Goal: Task Accomplishment & Management: Use online tool/utility

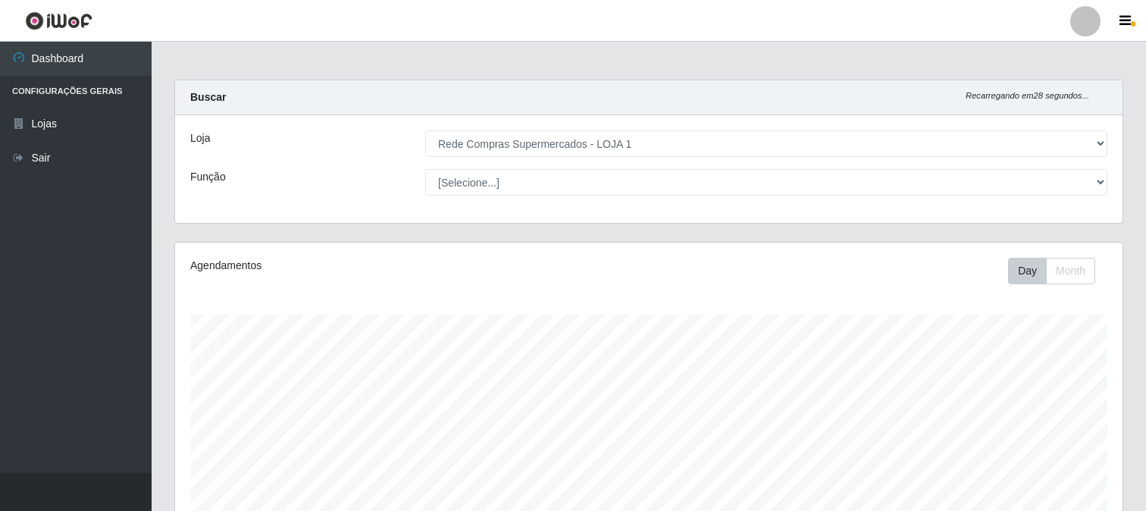
select select "158"
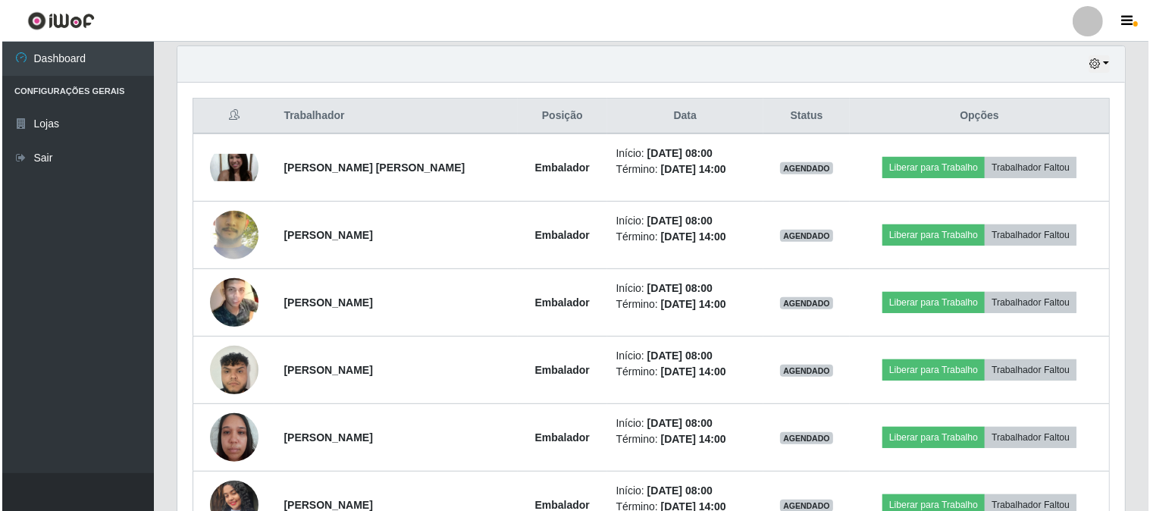
scroll to position [446, 0]
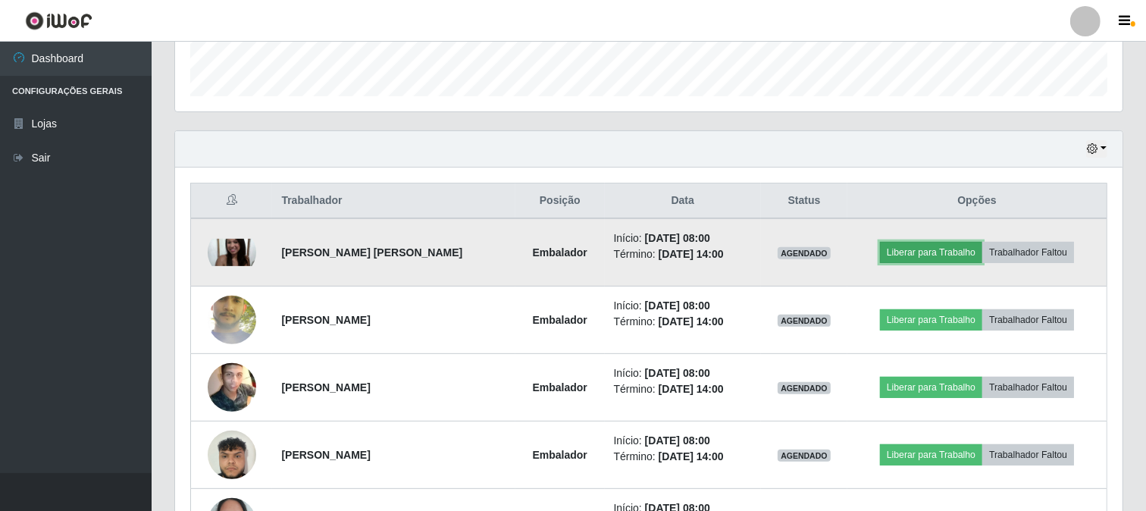
click at [919, 256] on button "Liberar para Trabalho" at bounding box center [931, 252] width 102 height 21
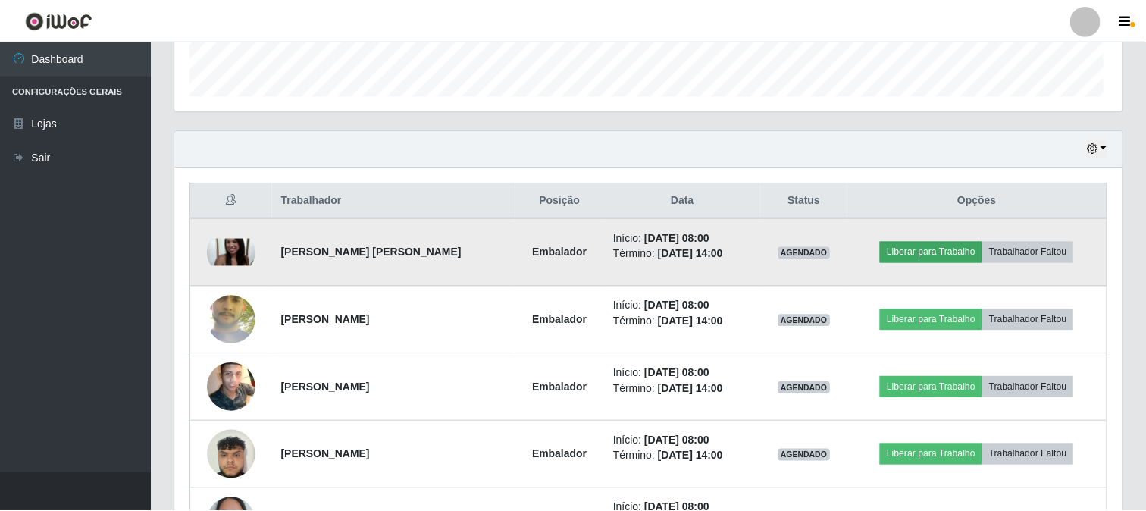
scroll to position [314, 937]
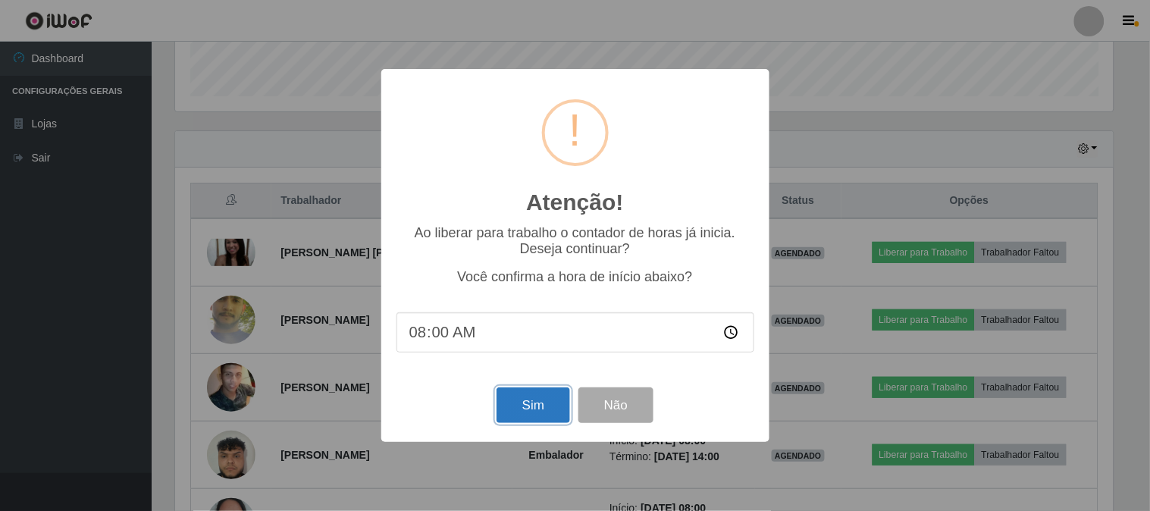
click at [536, 406] on button "Sim" at bounding box center [533, 405] width 74 height 36
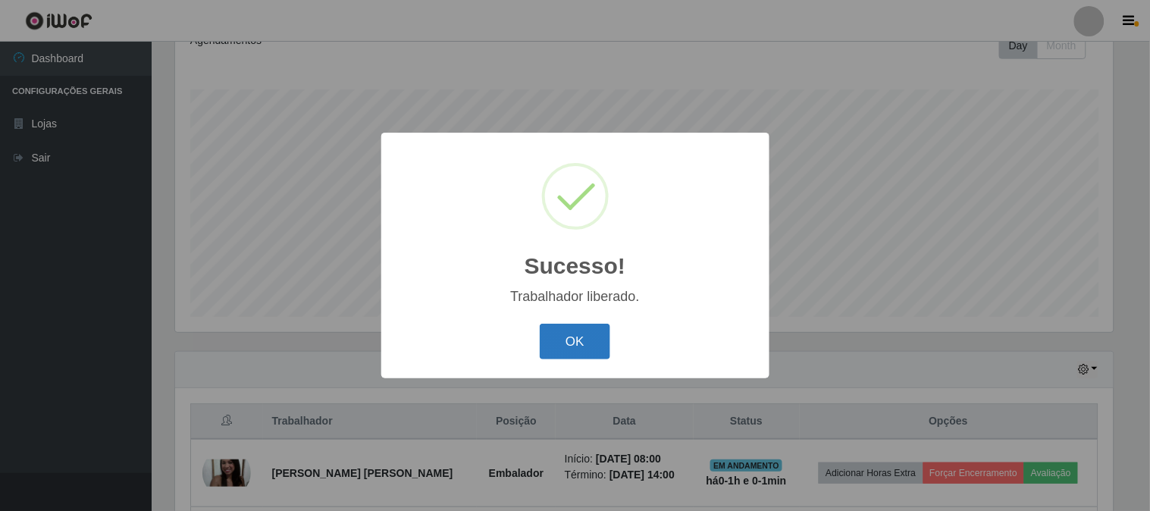
click at [579, 336] on button "OK" at bounding box center [575, 342] width 70 height 36
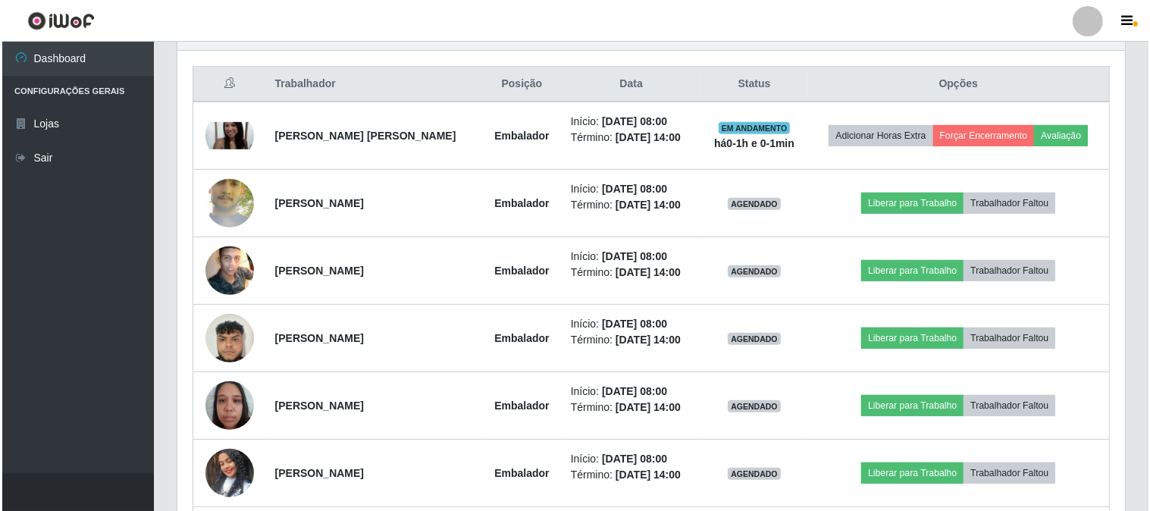
scroll to position [646, 0]
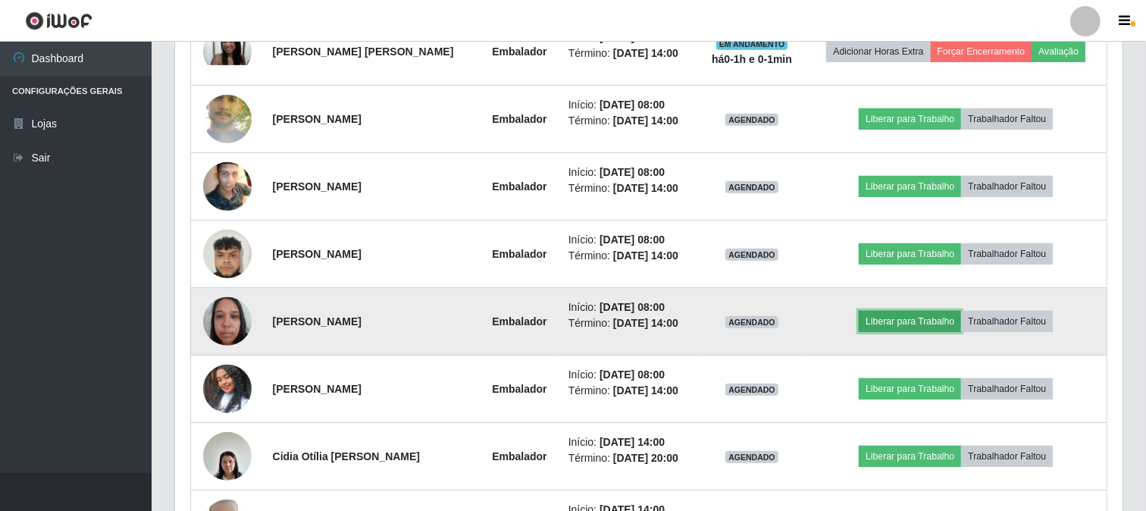
click at [923, 323] on button "Liberar para Trabalho" at bounding box center [910, 321] width 102 height 21
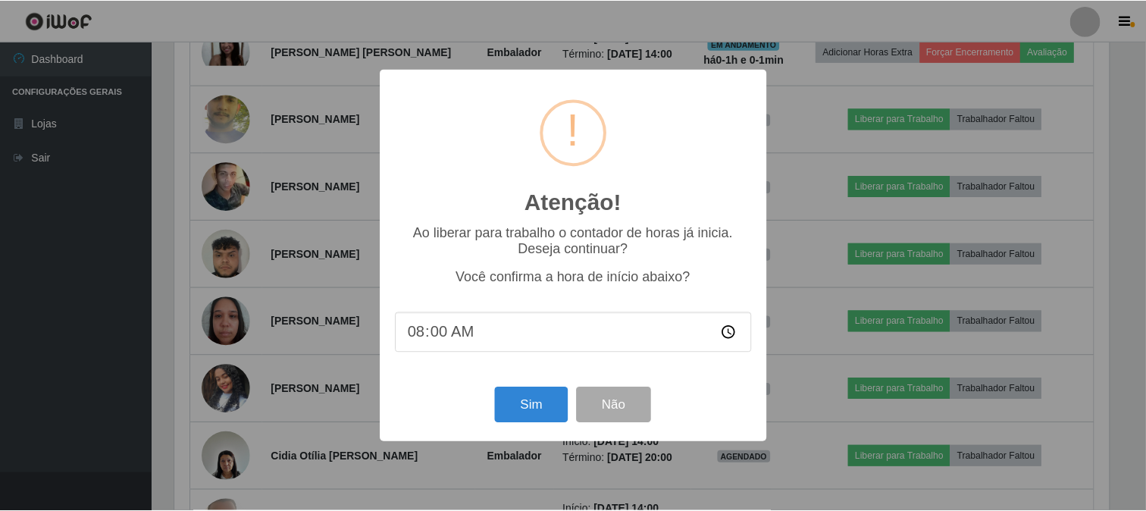
scroll to position [314, 937]
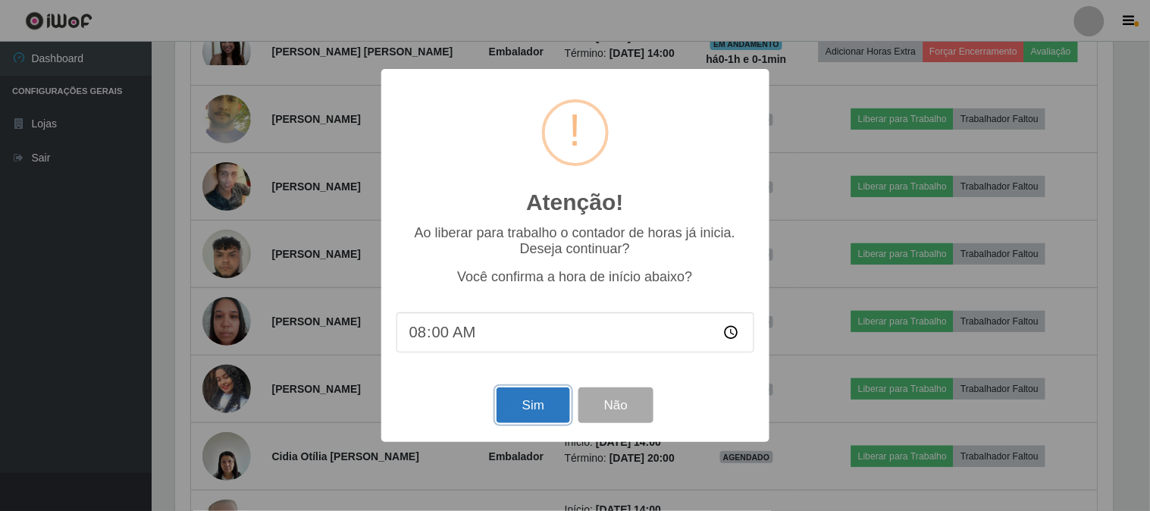
click at [538, 396] on button "Sim" at bounding box center [533, 405] width 74 height 36
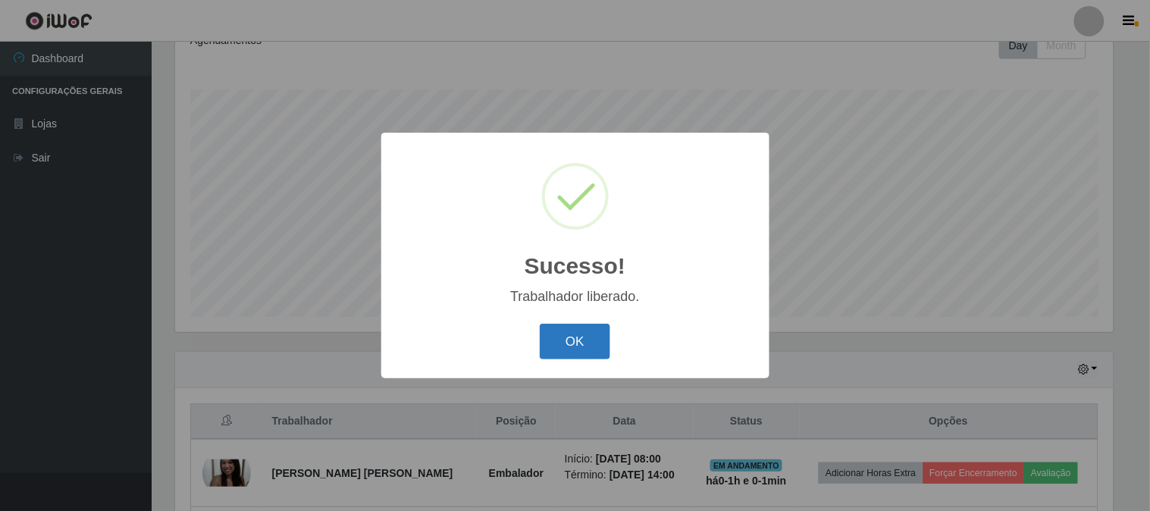
click at [586, 330] on button "OK" at bounding box center [575, 342] width 70 height 36
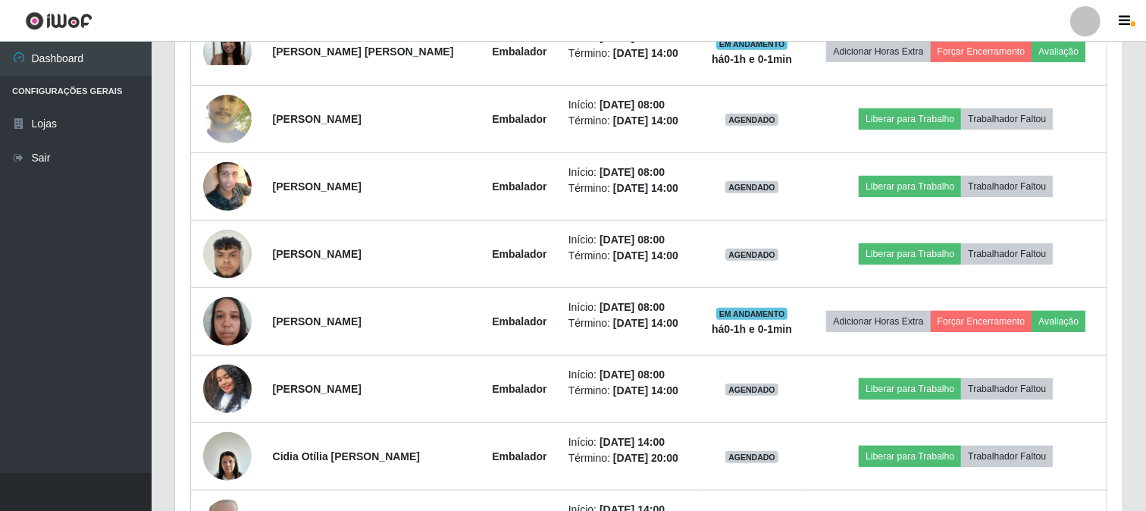
scroll to position [730, 0]
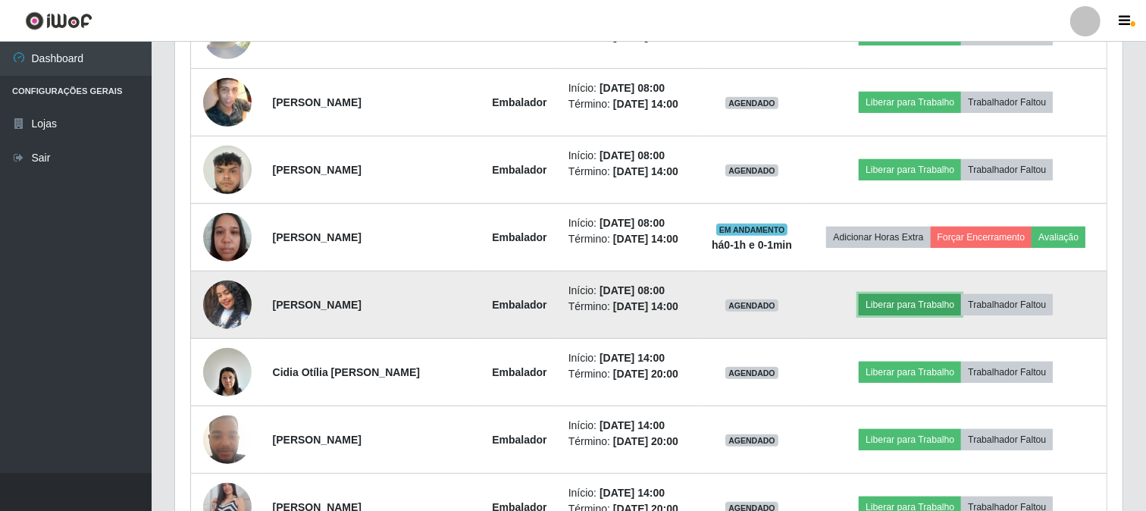
click at [930, 302] on button "Liberar para Trabalho" at bounding box center [910, 304] width 102 height 21
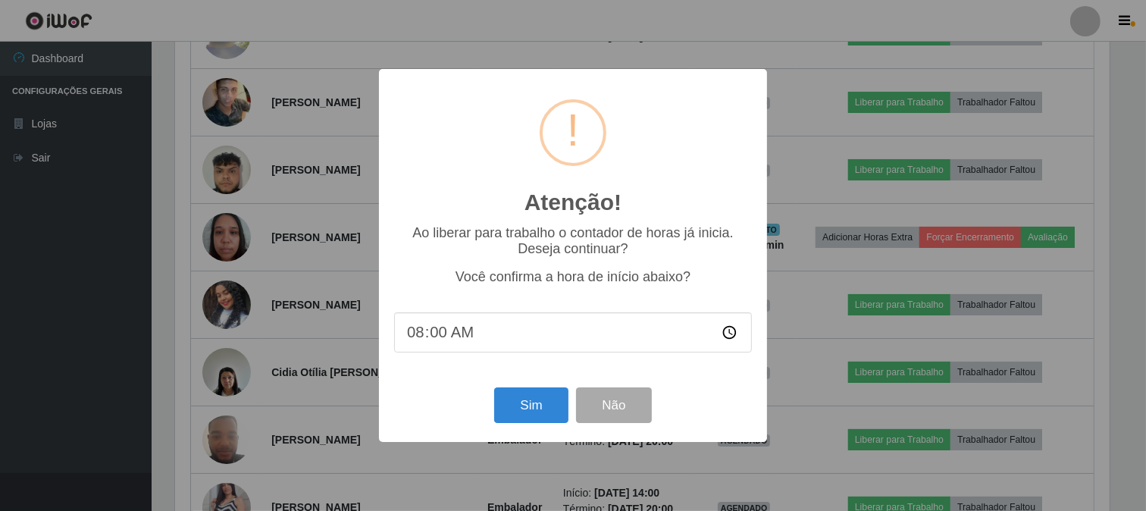
scroll to position [314, 937]
click at [532, 410] on button "Sim" at bounding box center [533, 405] width 74 height 36
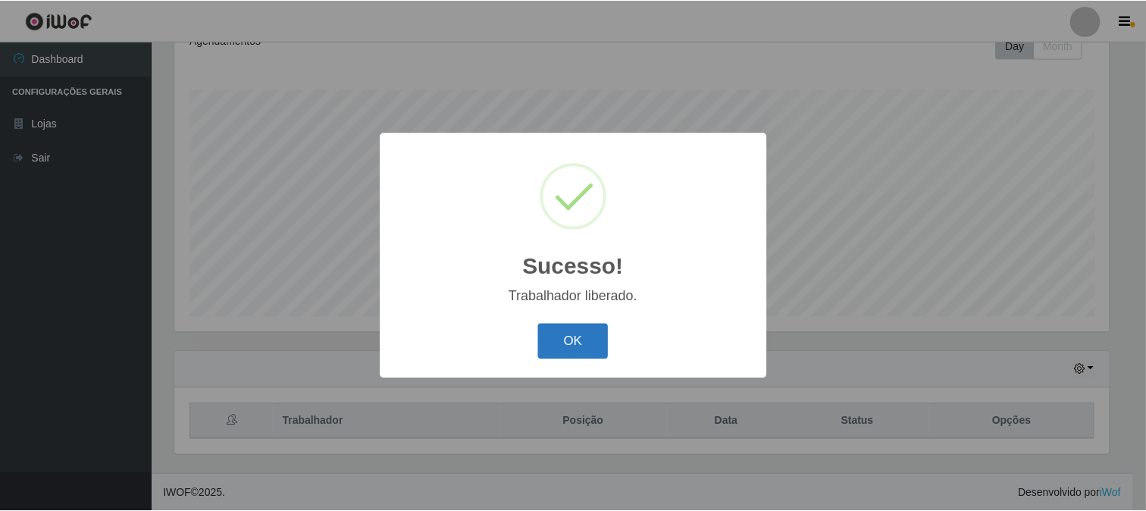
scroll to position [0, 0]
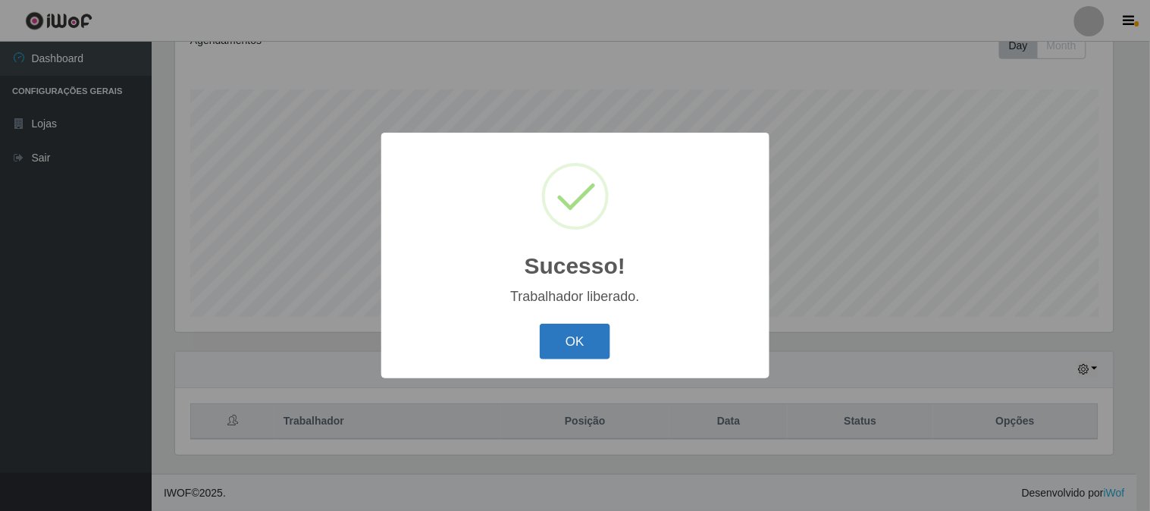
click at [565, 331] on button "OK" at bounding box center [575, 342] width 70 height 36
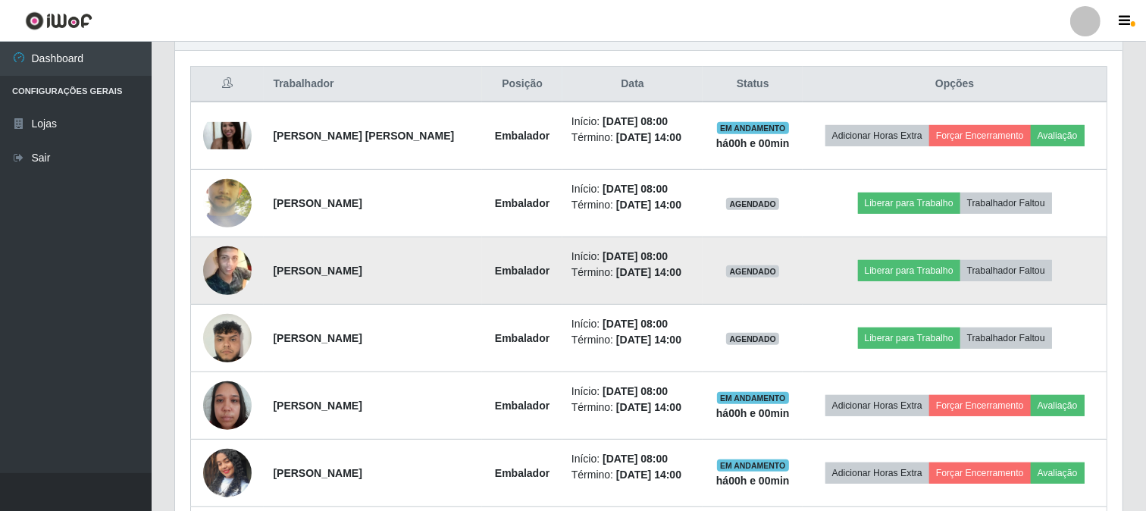
click at [226, 261] on img at bounding box center [227, 270] width 48 height 61
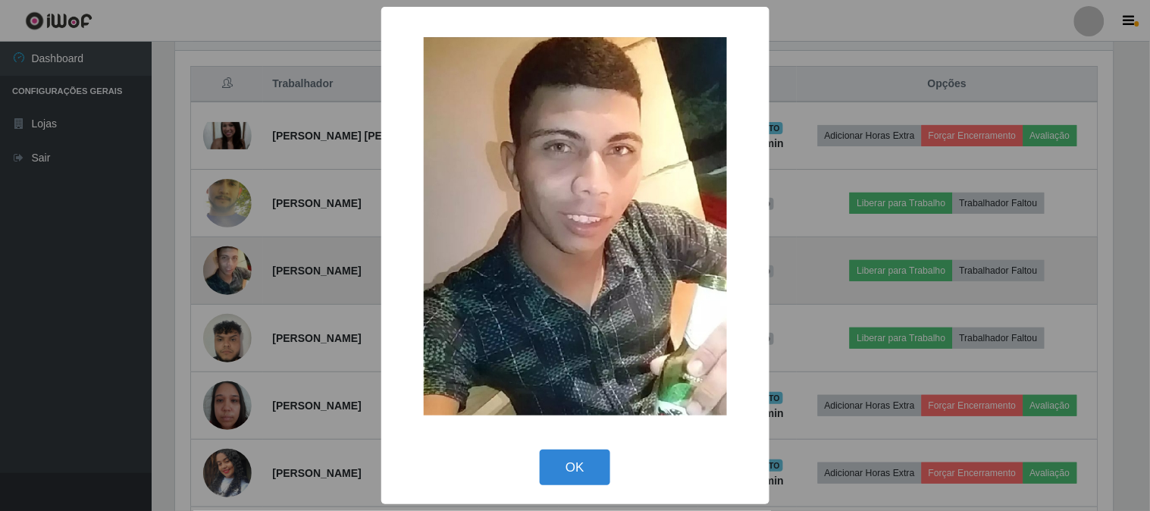
click at [226, 261] on div "× OK Cancel" at bounding box center [575, 255] width 1150 height 511
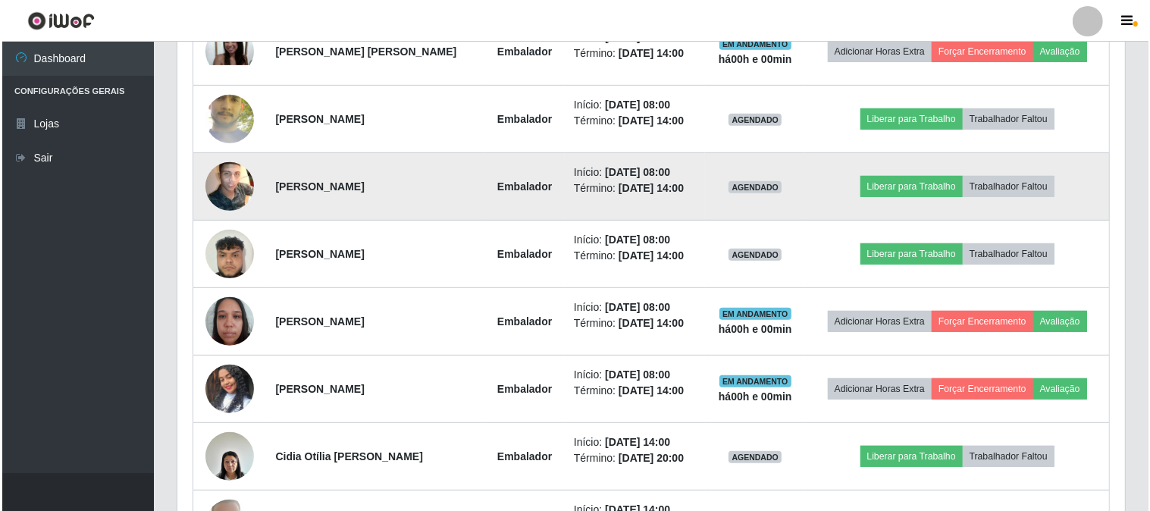
scroll to position [562, 0]
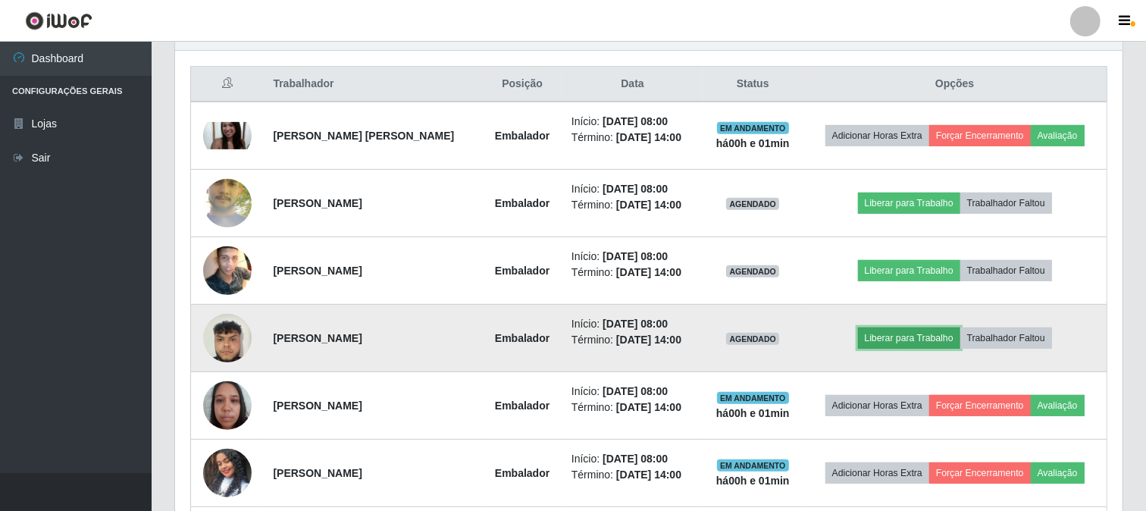
click at [937, 338] on button "Liberar para Trabalho" at bounding box center [909, 337] width 102 height 21
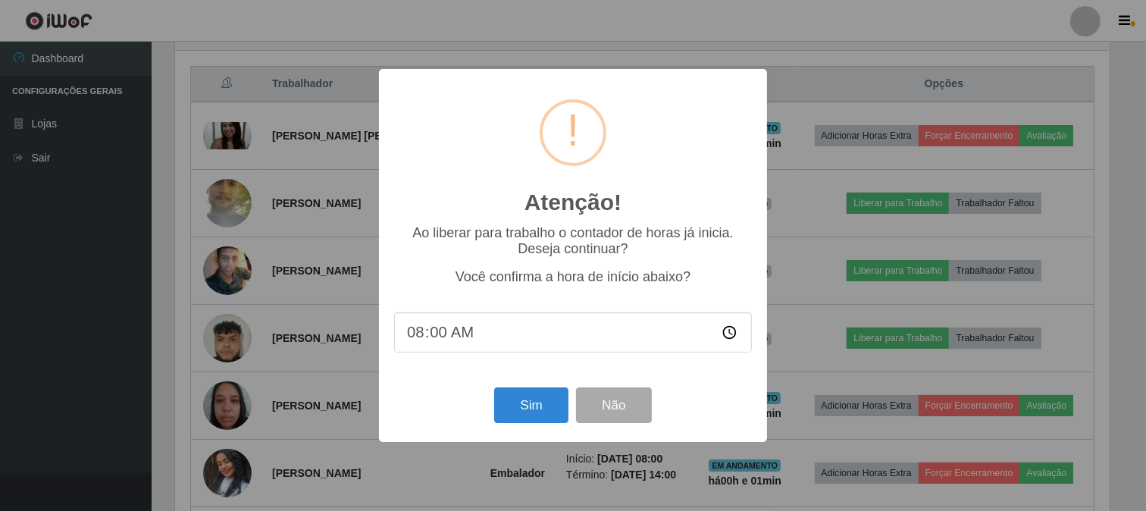
scroll to position [314, 937]
click at [524, 403] on button "Sim" at bounding box center [533, 405] width 74 height 36
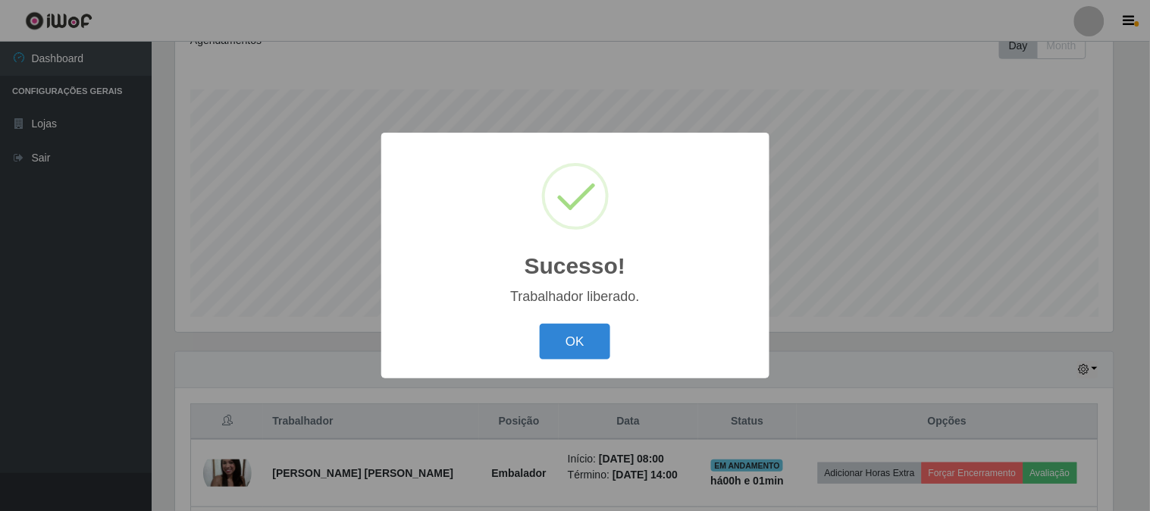
click at [603, 314] on div "Sucesso! × Trabalhador liberado. OK Cancel" at bounding box center [575, 256] width 388 height 246
click at [589, 345] on button "OK" at bounding box center [575, 342] width 70 height 36
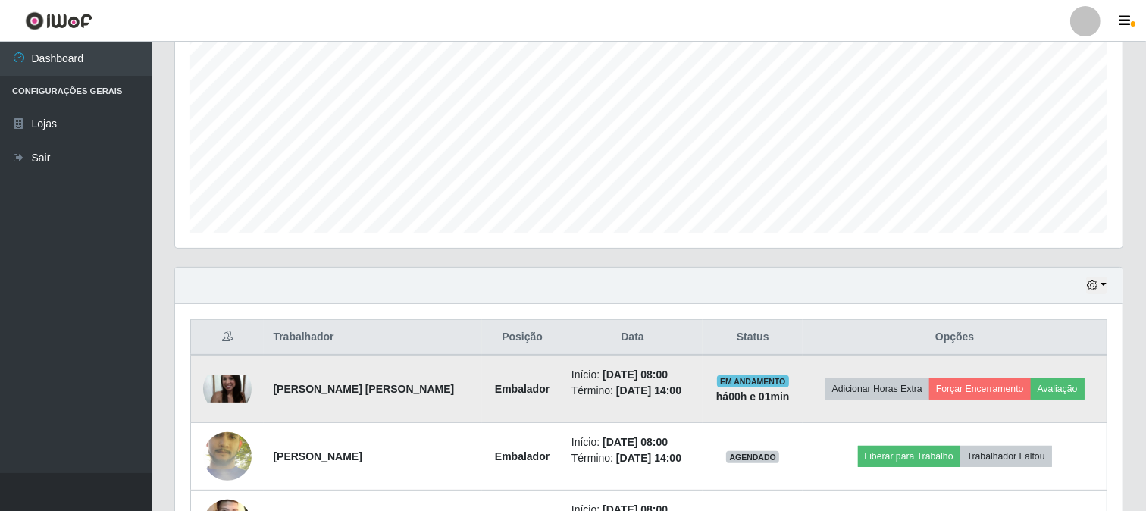
scroll to position [478, 0]
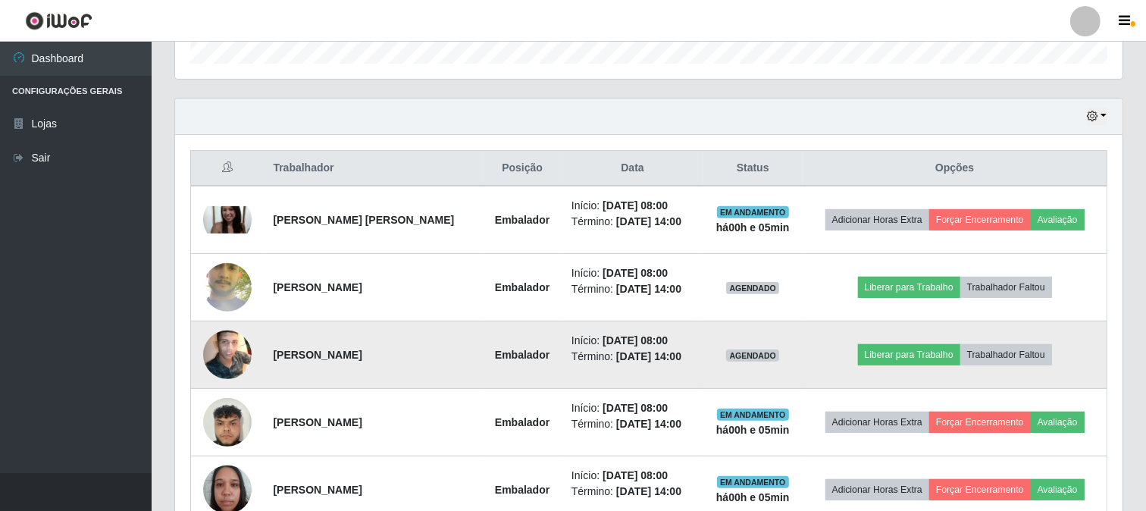
click at [214, 345] on img at bounding box center [227, 354] width 48 height 61
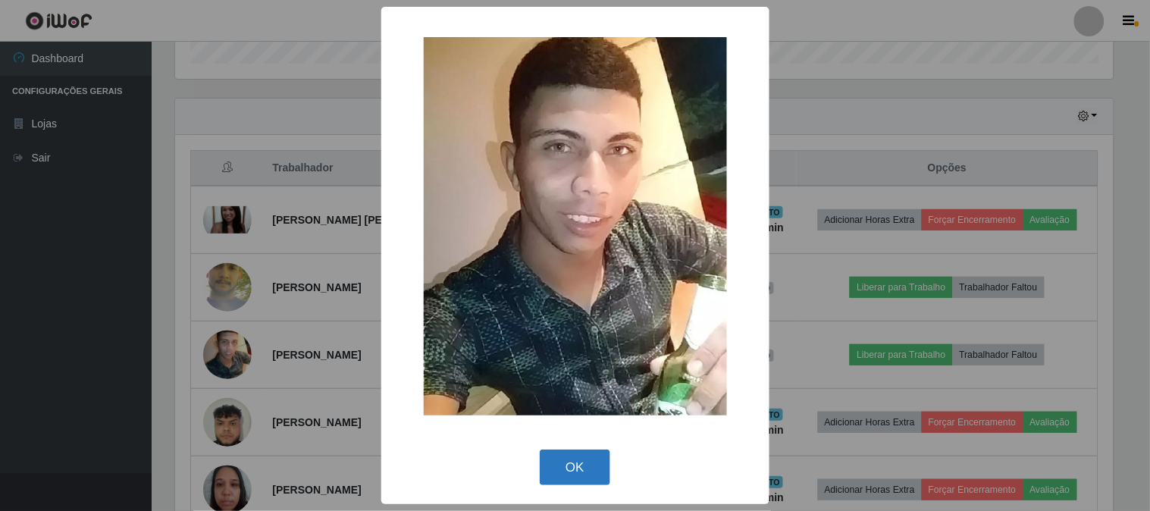
click at [579, 472] on button "OK" at bounding box center [575, 467] width 70 height 36
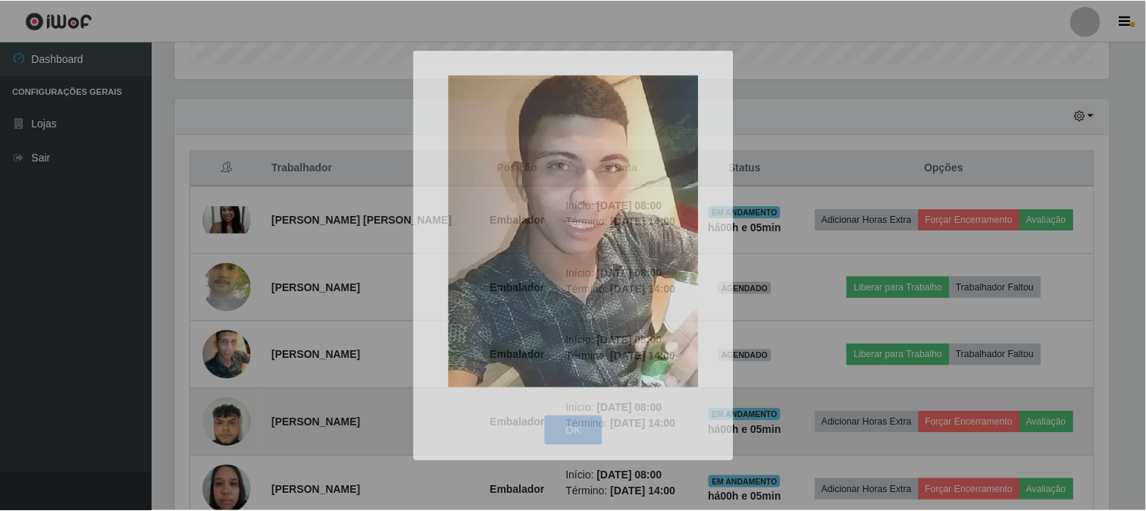
scroll to position [314, 947]
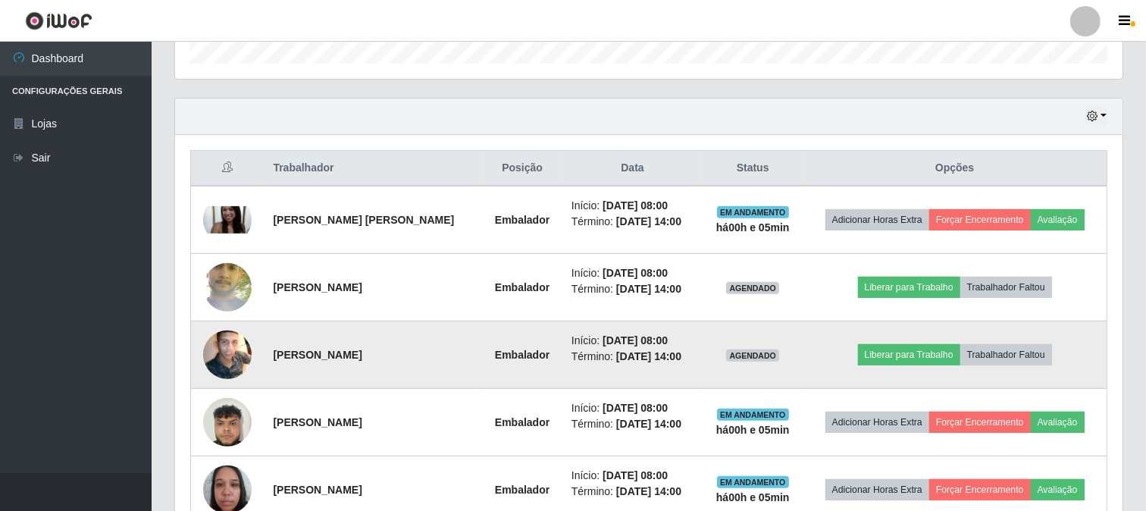
click at [230, 347] on img at bounding box center [227, 354] width 48 height 61
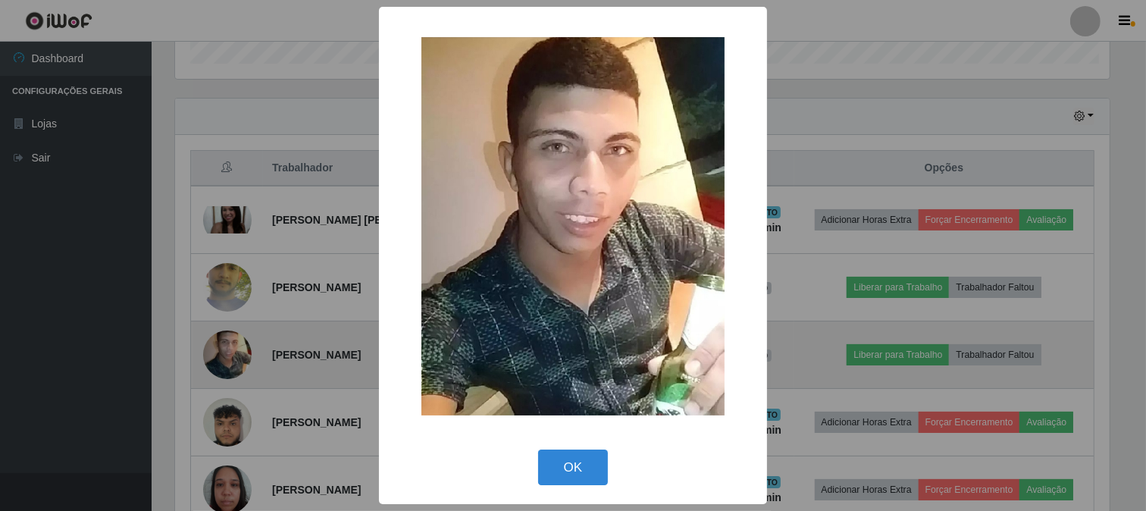
scroll to position [314, 937]
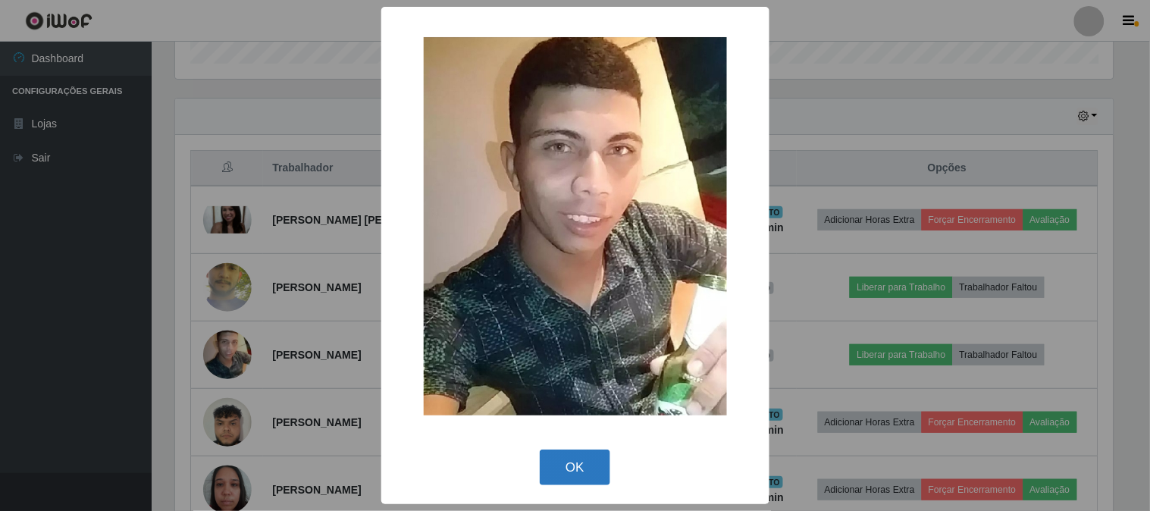
click at [594, 453] on button "OK" at bounding box center [575, 467] width 70 height 36
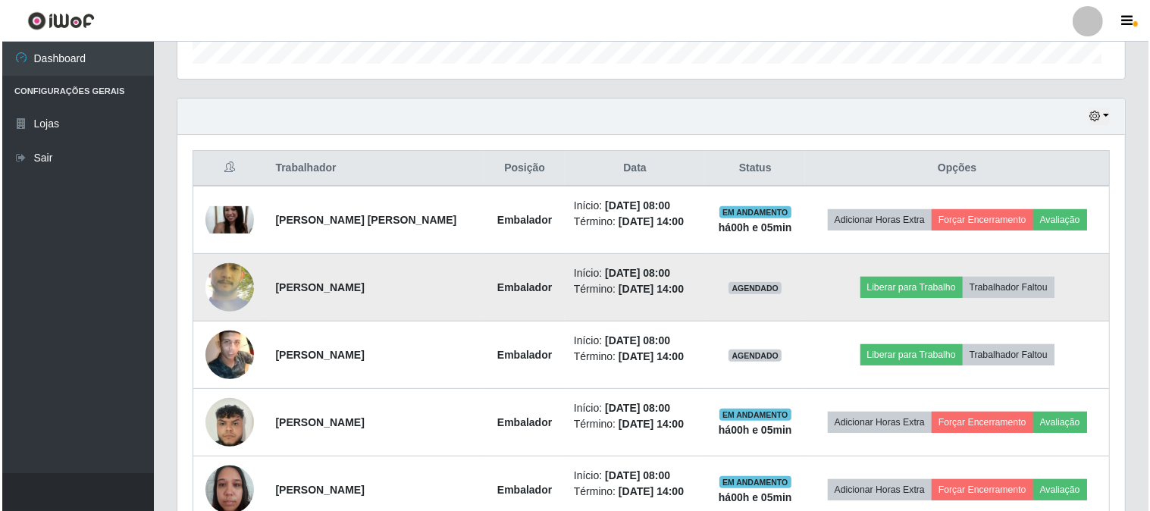
scroll to position [314, 947]
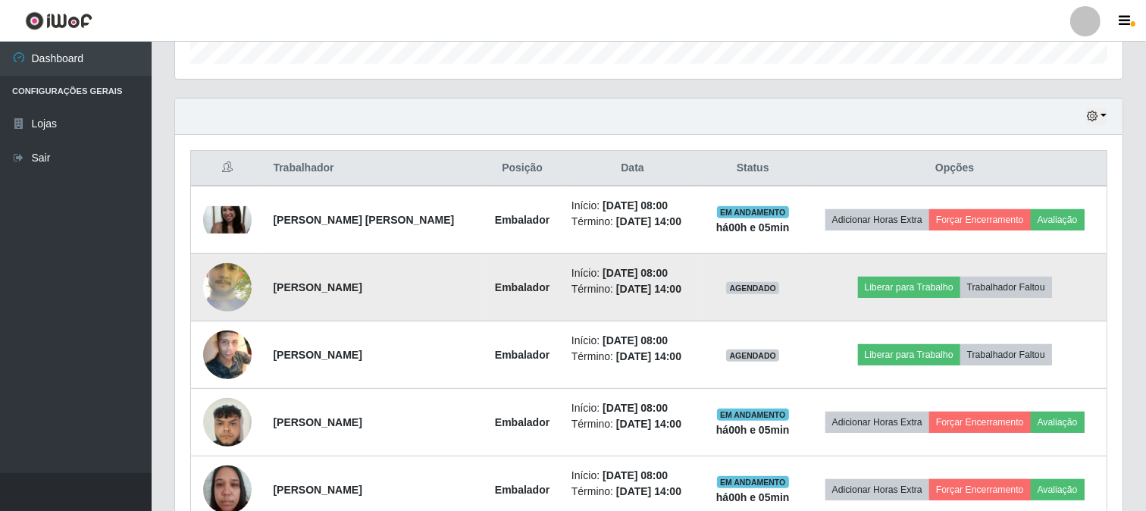
click at [222, 284] on img at bounding box center [227, 287] width 48 height 108
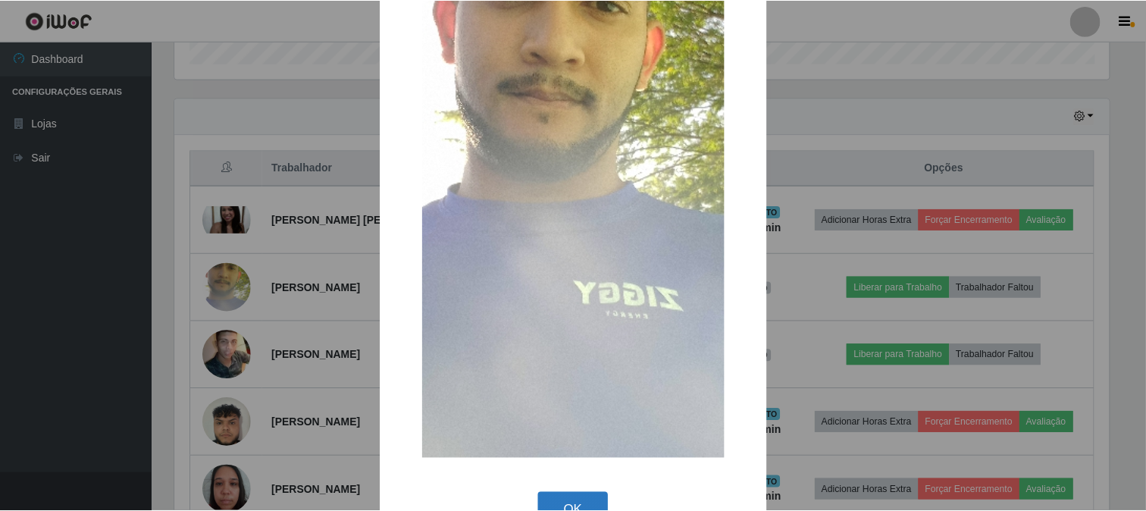
scroll to position [294, 0]
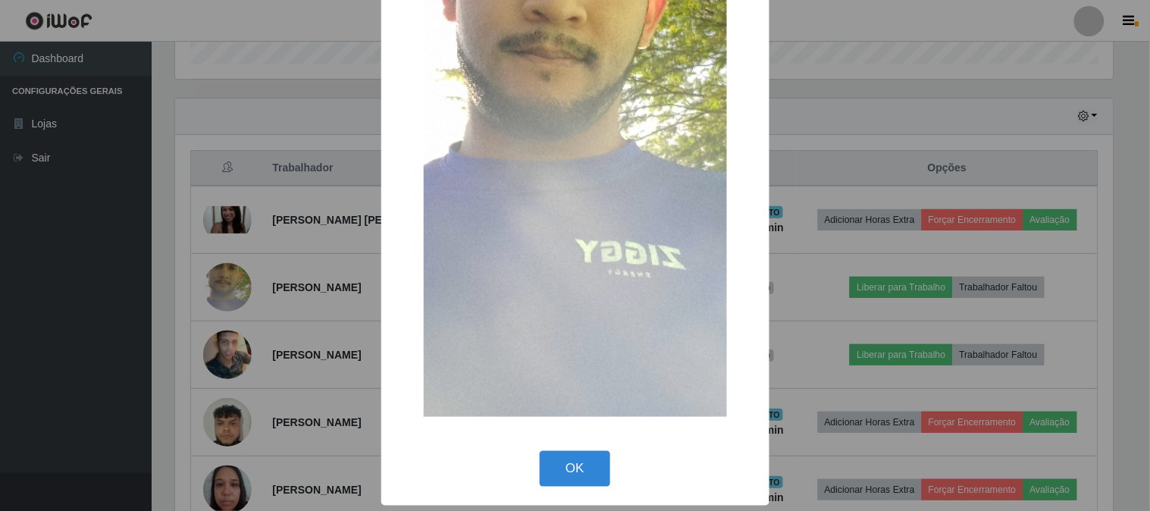
drag, startPoint x: 552, startPoint y: 472, endPoint x: 544, endPoint y: 435, distance: 37.9
click at [551, 471] on button "OK" at bounding box center [575, 469] width 70 height 36
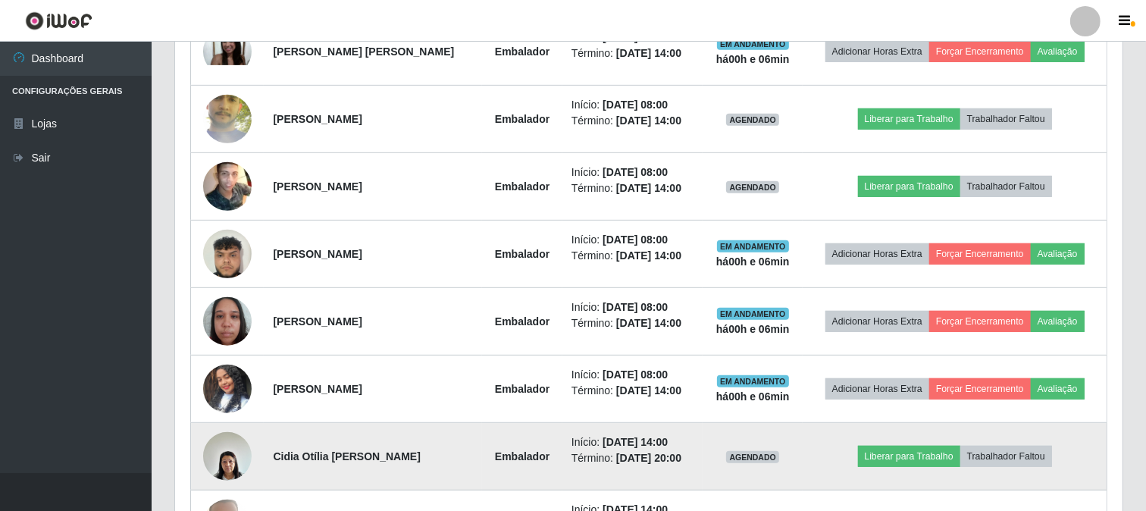
scroll to position [562, 0]
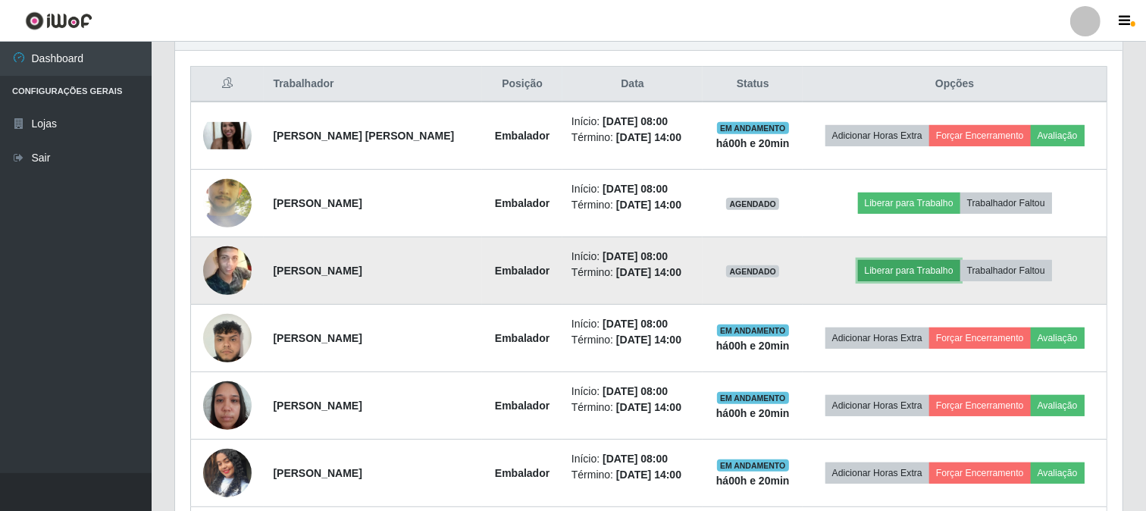
click at [911, 270] on button "Liberar para Trabalho" at bounding box center [909, 270] width 102 height 21
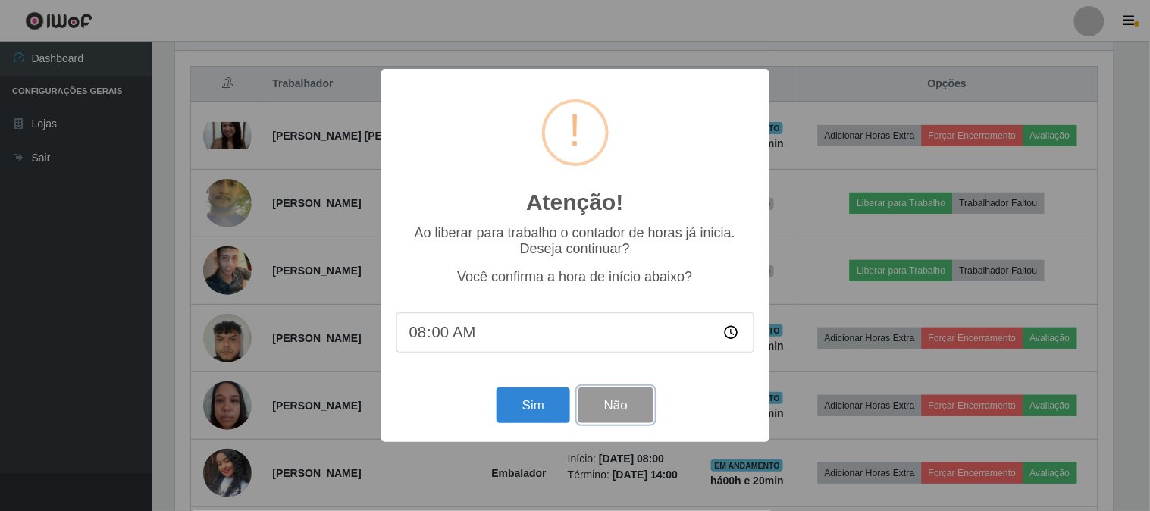
click at [610, 402] on button "Não" at bounding box center [615, 405] width 75 height 36
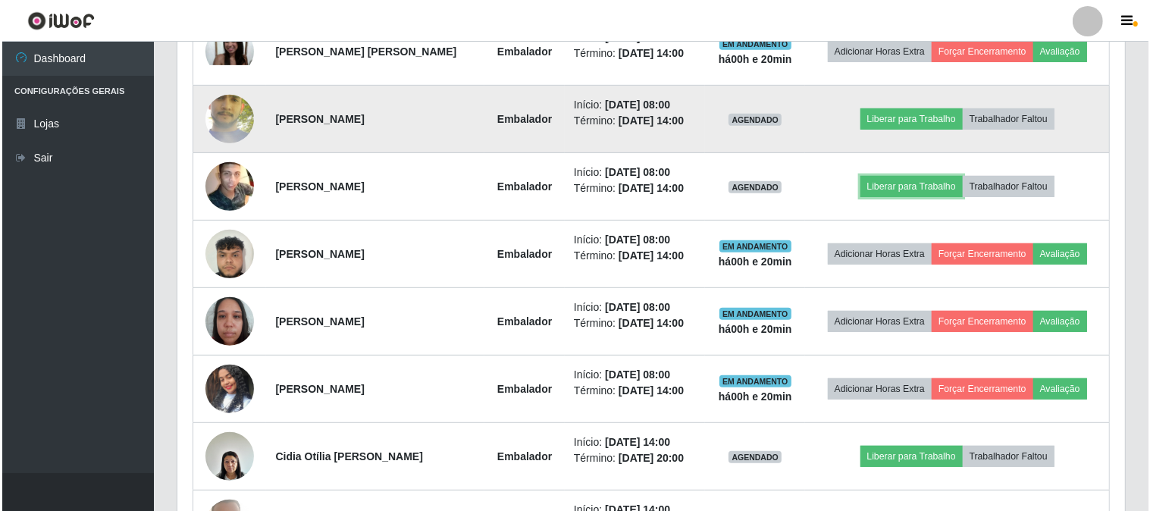
scroll to position [562, 0]
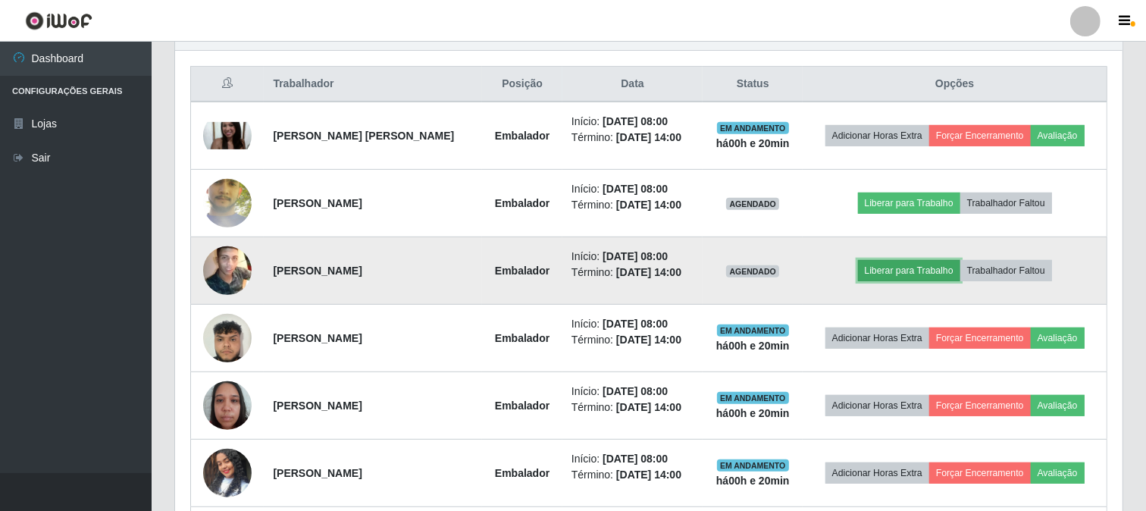
click at [875, 279] on button "Liberar para Trabalho" at bounding box center [909, 270] width 102 height 21
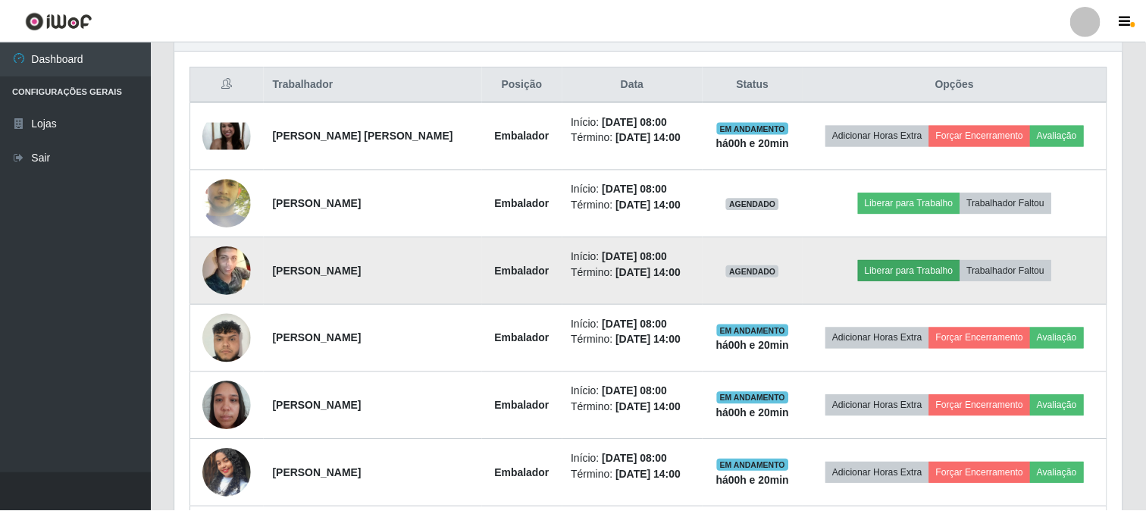
scroll to position [314, 937]
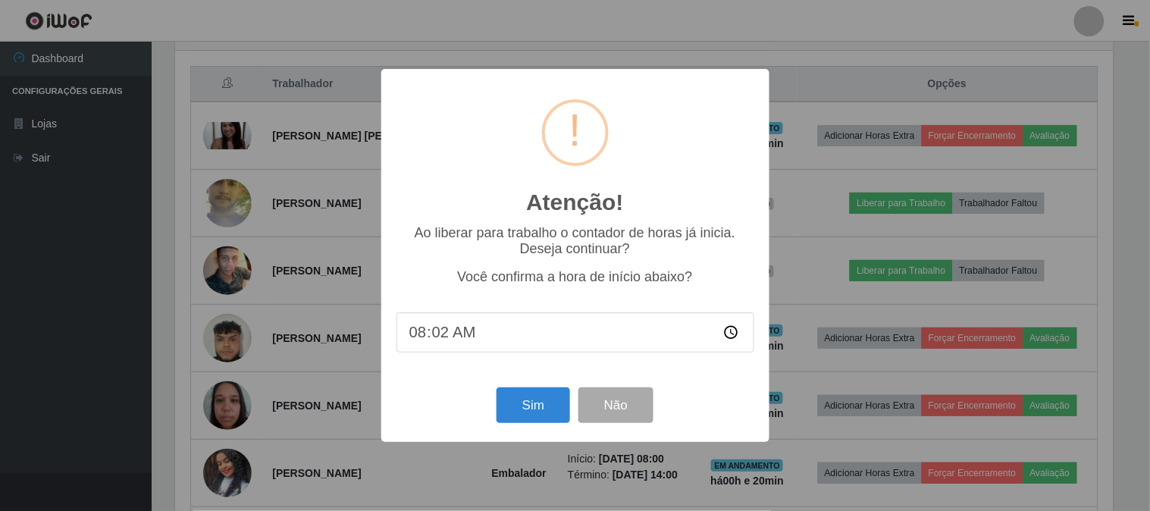
type input "08:20"
drag, startPoint x: 542, startPoint y: 383, endPoint x: 535, endPoint y: 391, distance: 10.2
click at [542, 383] on div "Atenção! × Ao liberar para trabalho o contador de horas já inicia. Deseja conti…" at bounding box center [575, 255] width 388 height 373
click at [515, 404] on button "Sim" at bounding box center [533, 405] width 74 height 36
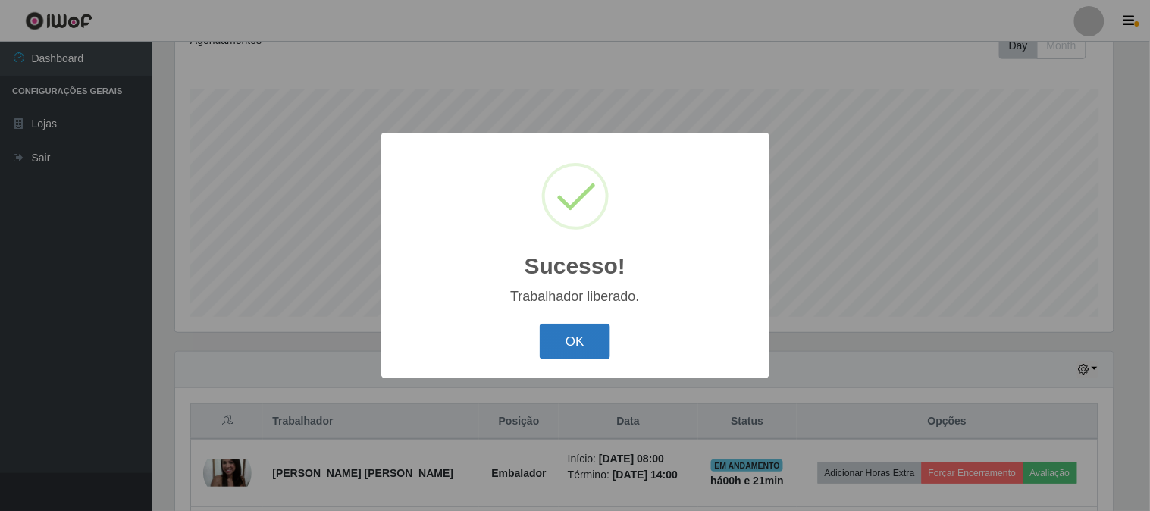
click at [580, 336] on button "OK" at bounding box center [575, 342] width 70 height 36
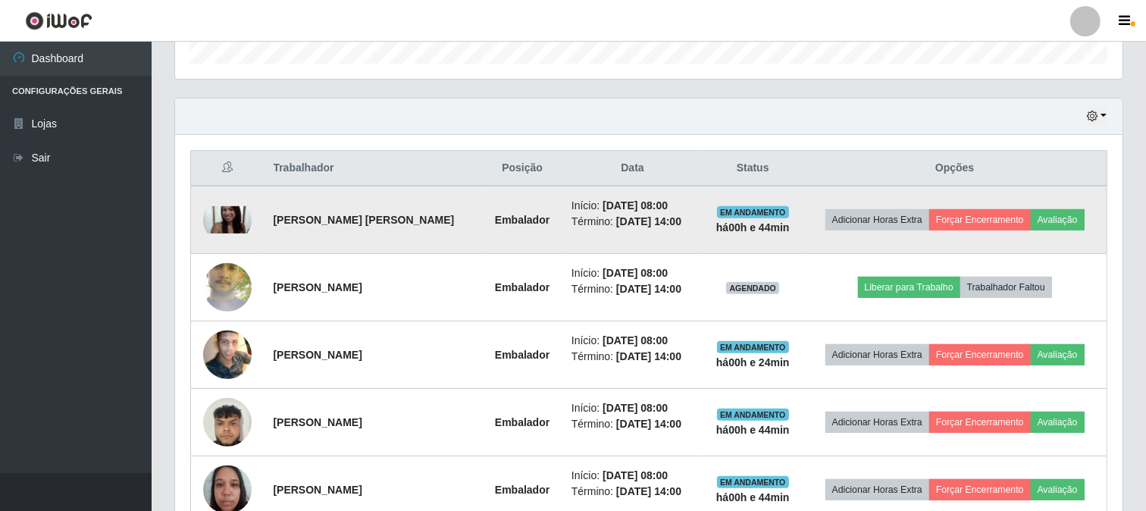
scroll to position [646, 0]
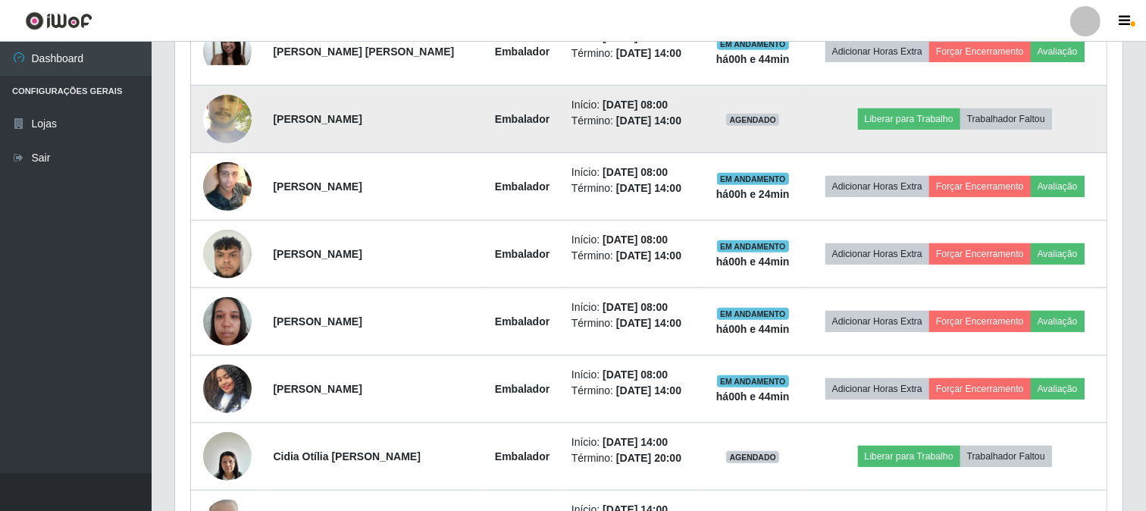
click at [214, 112] on img at bounding box center [227, 119] width 48 height 108
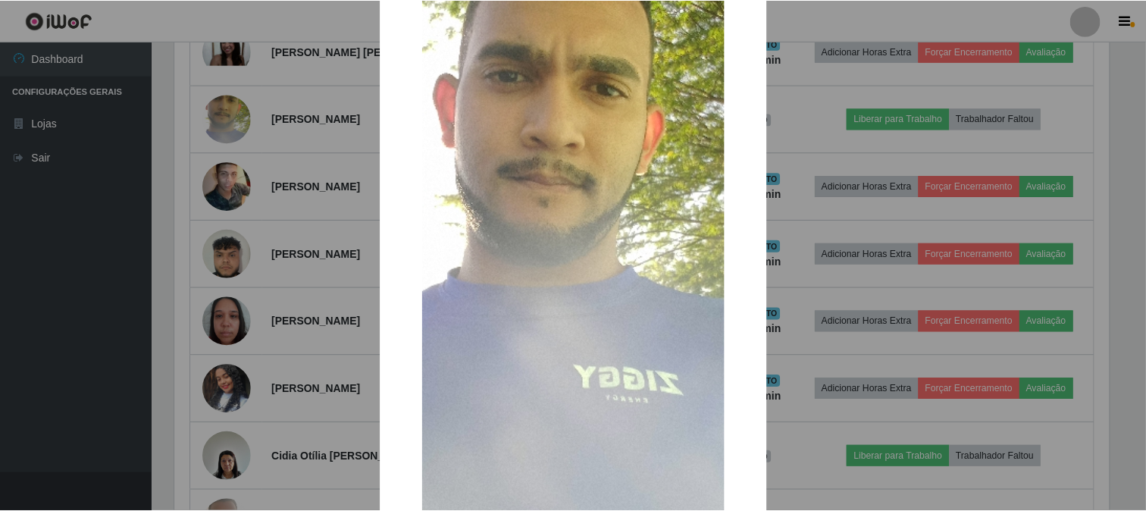
scroll to position [294, 0]
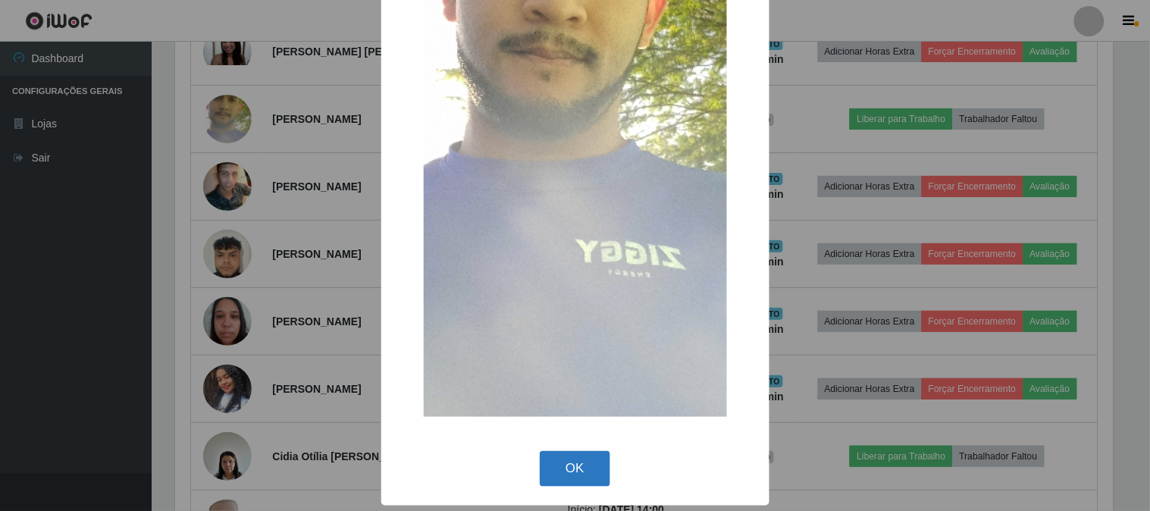
click at [565, 462] on button "OK" at bounding box center [575, 469] width 70 height 36
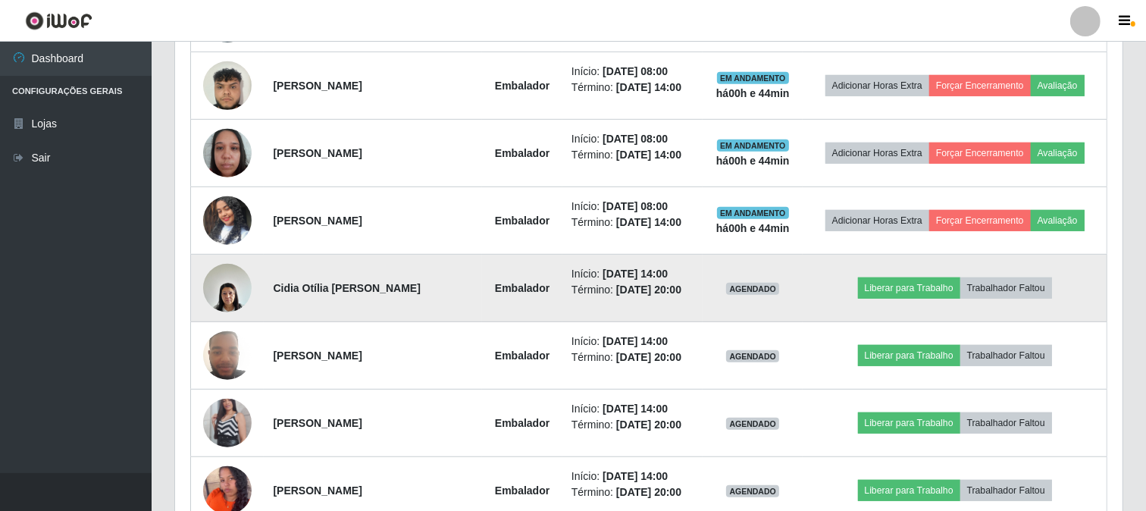
scroll to position [899, 0]
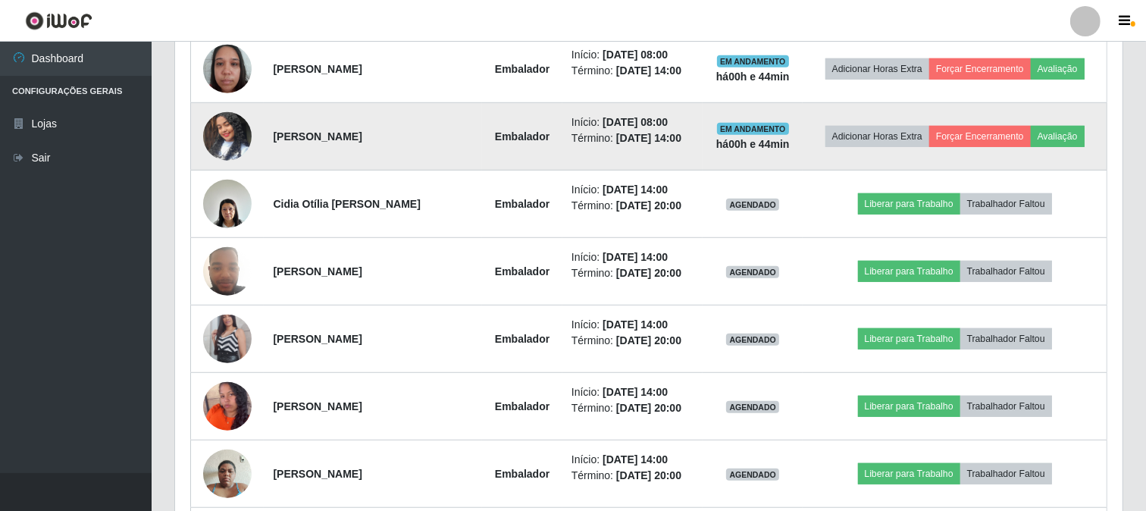
click at [207, 130] on img at bounding box center [227, 136] width 48 height 86
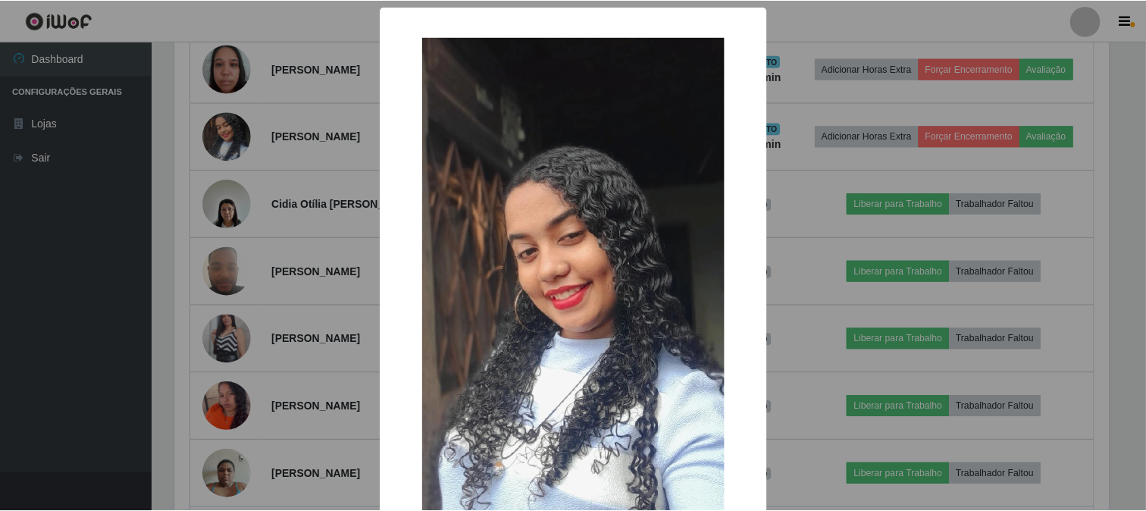
scroll to position [160, 0]
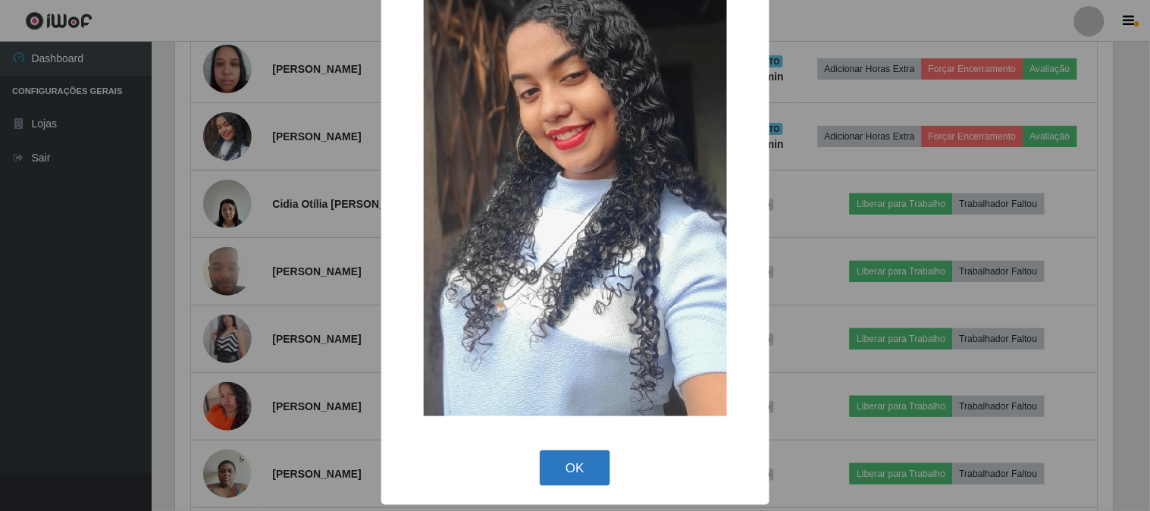
click at [568, 467] on button "OK" at bounding box center [575, 468] width 70 height 36
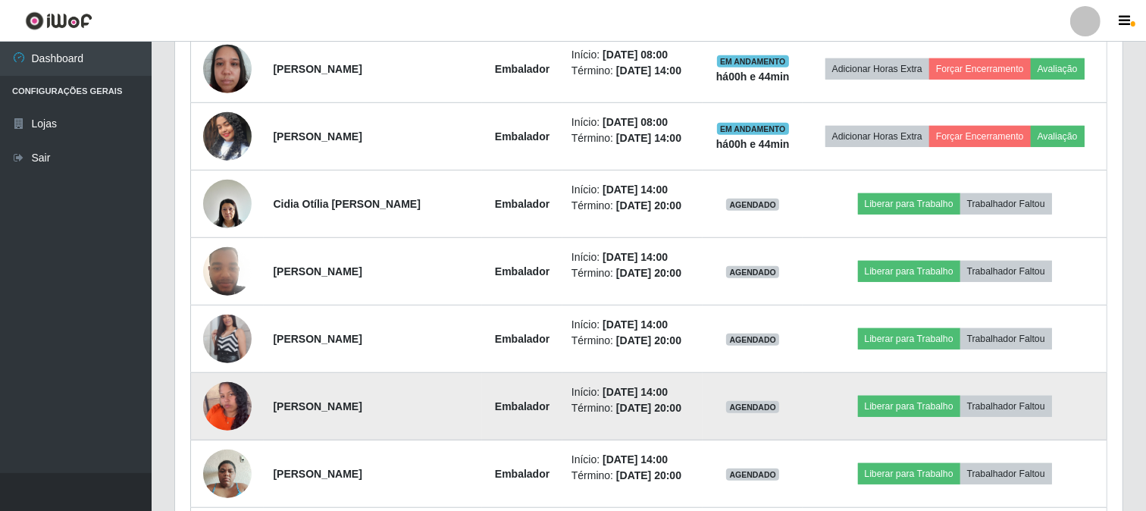
scroll to position [1035, 0]
